Goal: Information Seeking & Learning: Learn about a topic

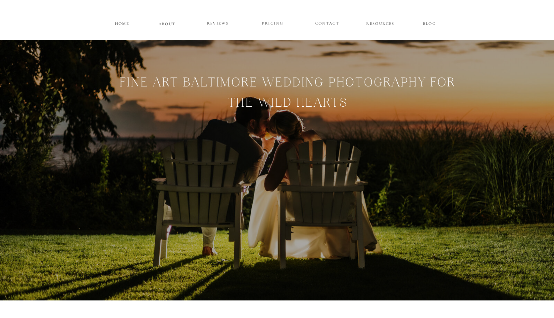
click at [125, 24] on p "HOME" at bounding box center [122, 23] width 17 height 6
click at [167, 24] on p "ABOUT" at bounding box center [167, 23] width 17 height 6
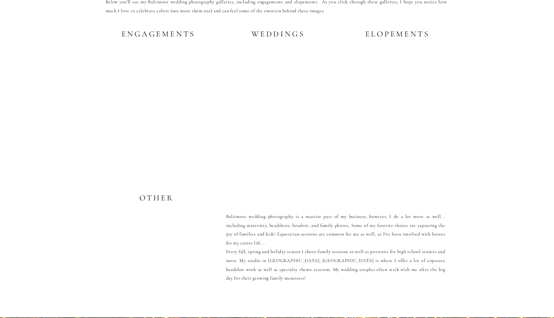
scroll to position [1295, 0]
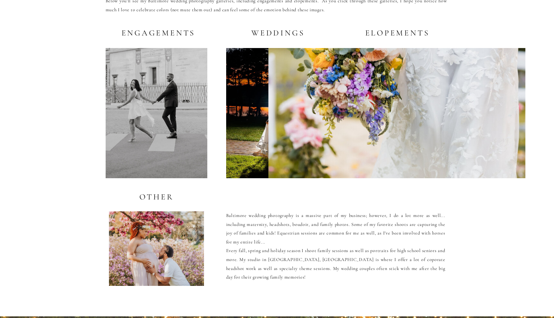
click at [254, 86] on div at bounding box center [276, 113] width 101 height 130
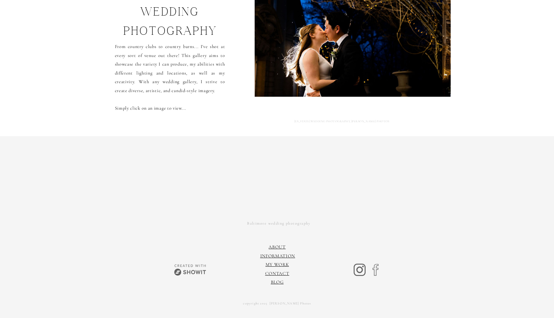
scroll to position [99, 0]
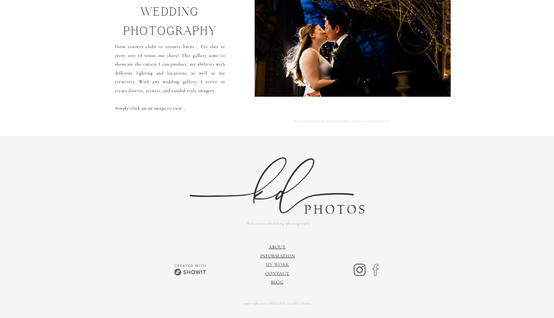
click at [278, 265] on link "My Work" at bounding box center [277, 265] width 24 height 6
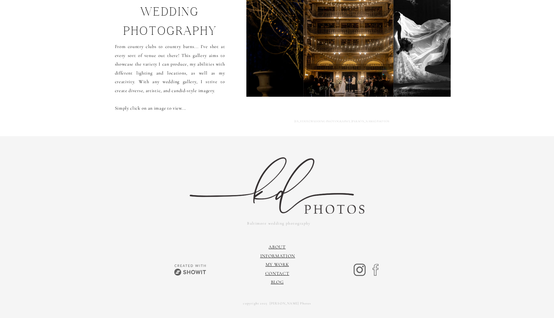
scroll to position [99, 0]
click at [277, 265] on link "My Work" at bounding box center [277, 265] width 24 height 6
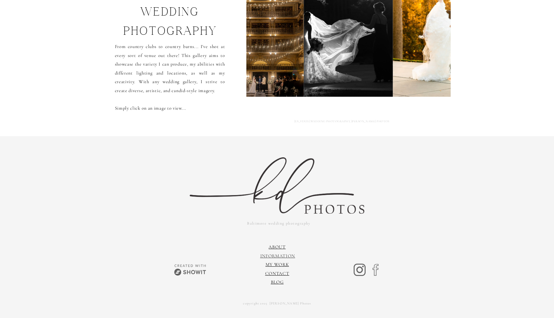
click at [279, 256] on link "information" at bounding box center [277, 256] width 35 height 6
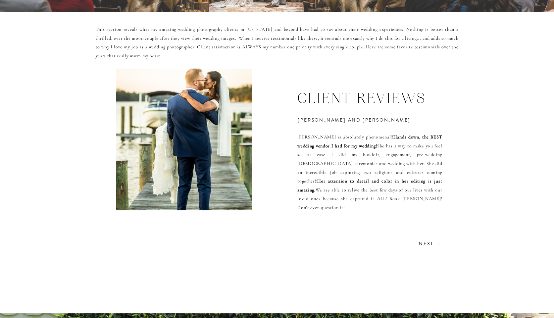
scroll to position [12, 0]
click at [426, 240] on h2 "Next →" at bounding box center [430, 243] width 24 height 6
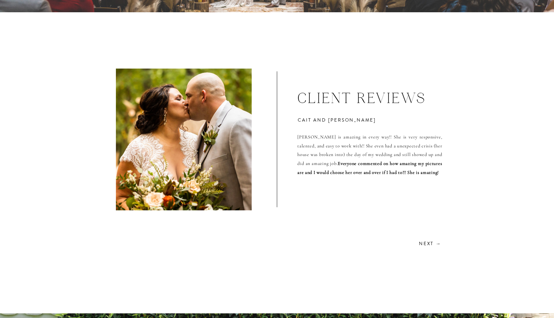
click at [428, 240] on h2 "Next →" at bounding box center [430, 243] width 24 height 6
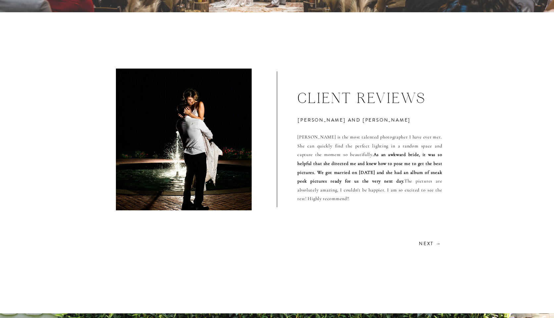
click at [428, 240] on h2 "Next →" at bounding box center [430, 243] width 24 height 6
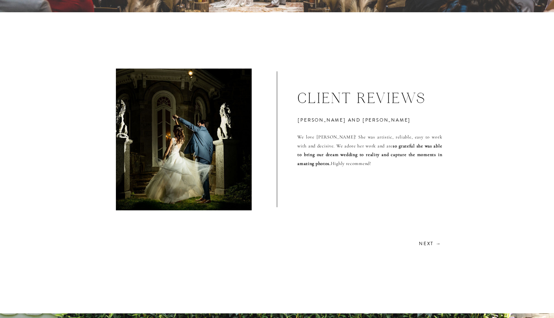
click at [428, 240] on h2 "Next →" at bounding box center [430, 243] width 24 height 6
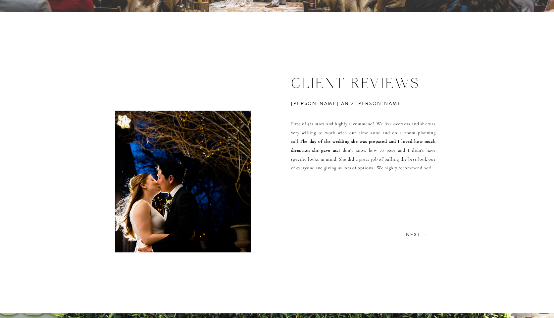
click at [428, 231] on p "First of 5/5 stars and highly recommend! We live overseas and she was very will…" at bounding box center [363, 185] width 145 height 167
click at [413, 231] on h3 "Next →" at bounding box center [417, 234] width 24 height 6
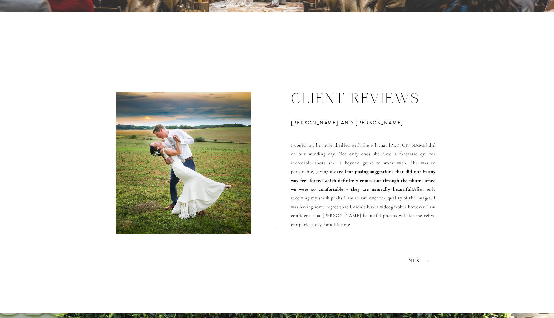
click at [415, 257] on h3 "Next →" at bounding box center [419, 260] width 24 height 6
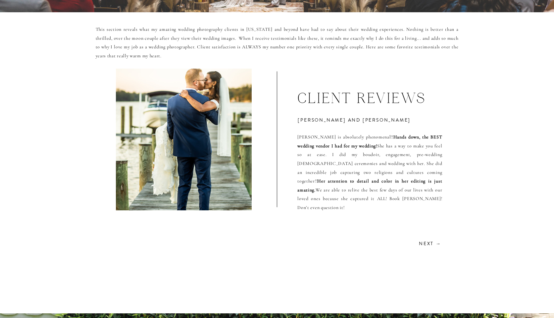
click at [427, 240] on h2 "Next →" at bounding box center [430, 243] width 24 height 6
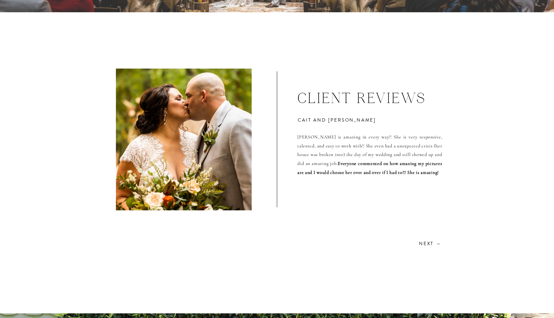
click at [427, 240] on h2 "Next →" at bounding box center [430, 243] width 24 height 6
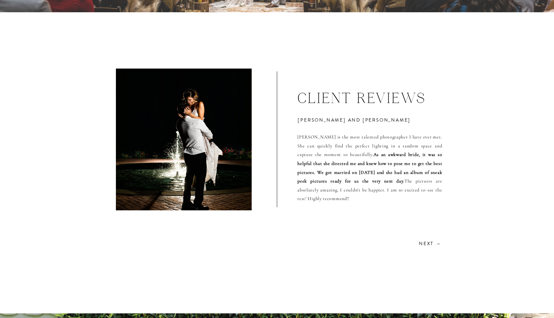
click at [427, 240] on h2 "Next →" at bounding box center [430, 243] width 24 height 6
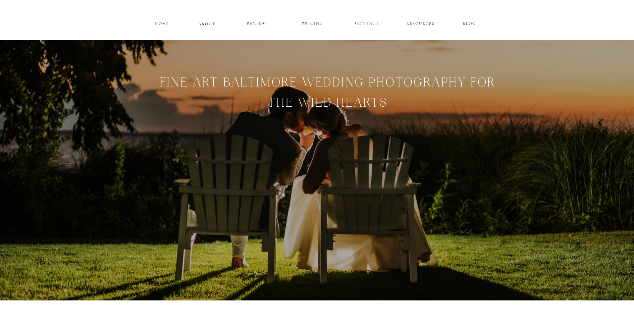
scroll to position [0, 0]
click at [310, 20] on p "PRICING" at bounding box center [313, 24] width 40 height 8
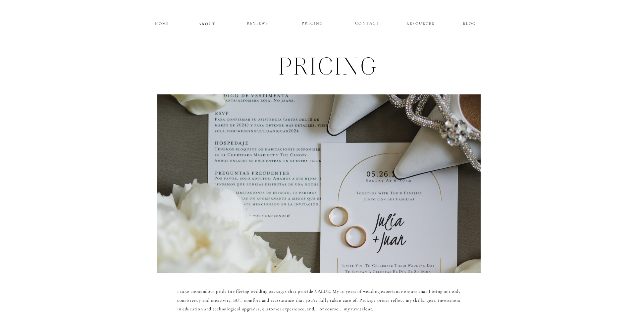
scroll to position [0, 0]
click at [207, 23] on p "ABOUT" at bounding box center [206, 23] width 17 height 6
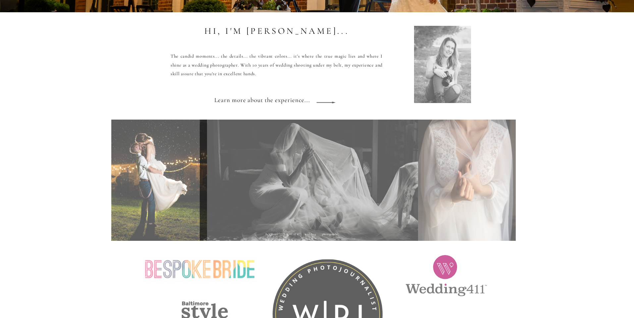
scroll to position [12, 0]
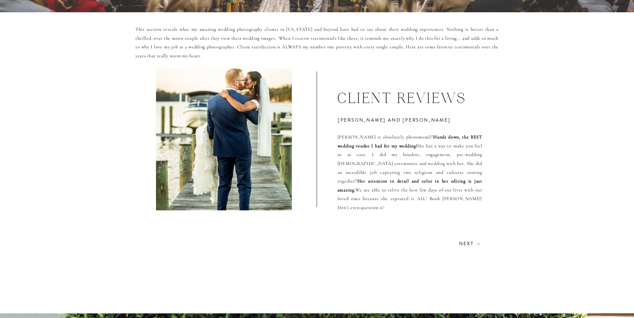
scroll to position [12, 0]
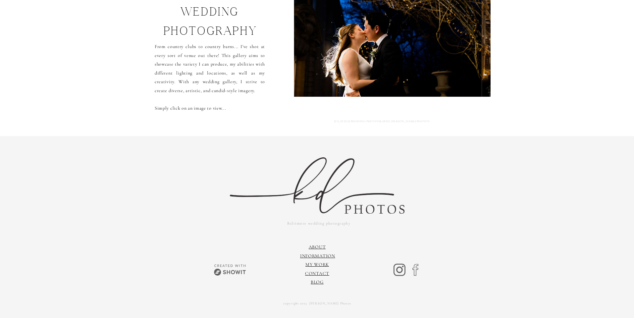
scroll to position [98, 0]
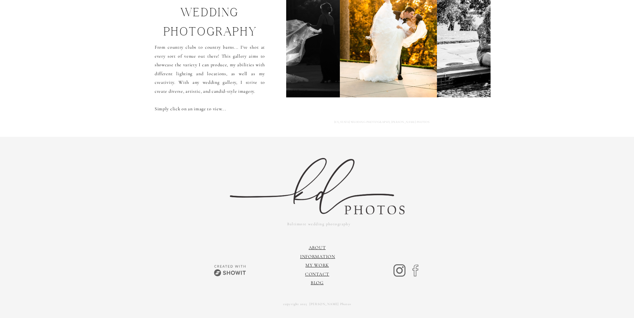
click at [383, 19] on img at bounding box center [388, 32] width 97 height 131
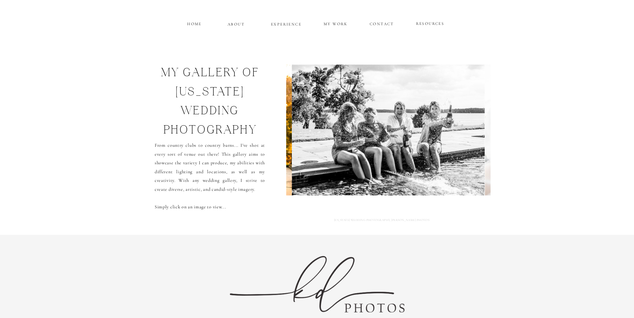
scroll to position [0, 0]
click at [328, 23] on p "MY WORK" at bounding box center [335, 23] width 25 height 6
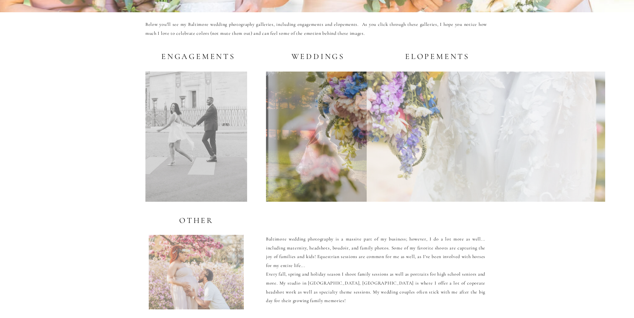
scroll to position [12, 0]
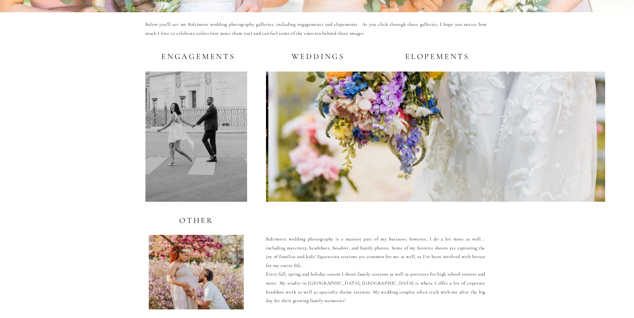
click at [229, 95] on div at bounding box center [196, 137] width 102 height 130
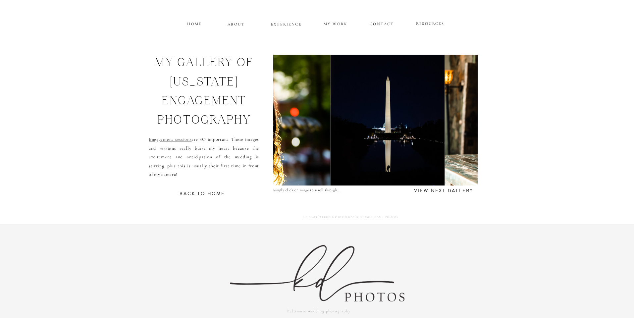
click at [170, 139] on link "Engagement sessions" at bounding box center [170, 139] width 43 height 6
